Goal: Navigation & Orientation: Find specific page/section

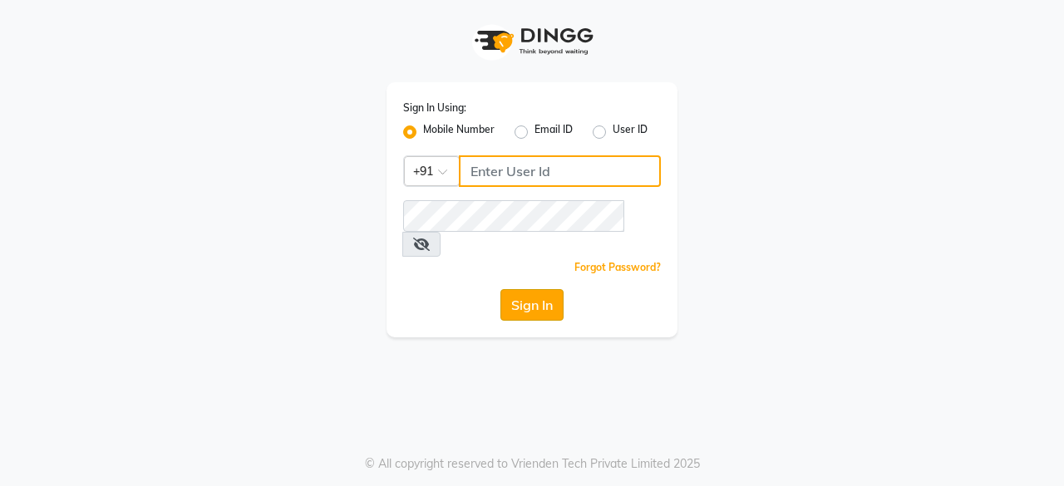
type input "9829026107"
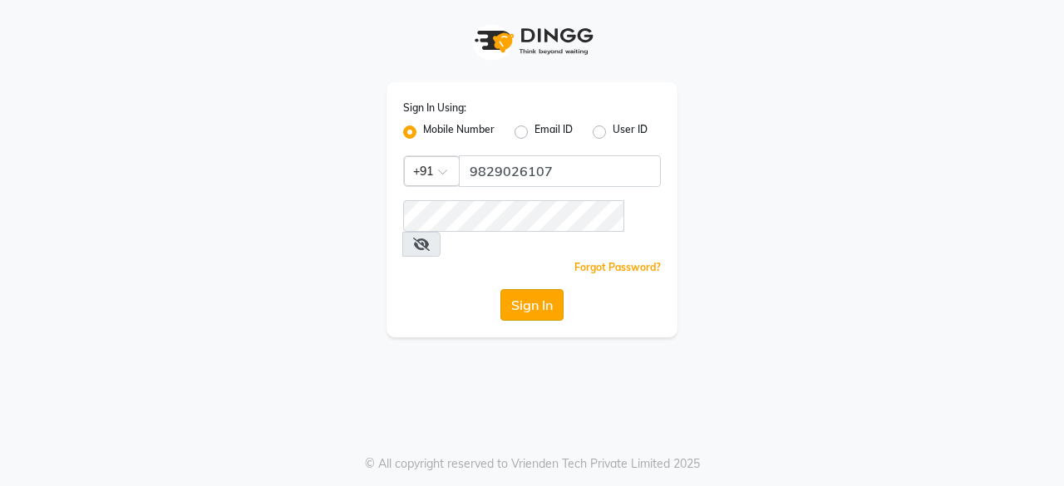
click at [520, 289] on button "Sign In" at bounding box center [531, 305] width 63 height 32
